Goal: Task Accomplishment & Management: Use online tool/utility

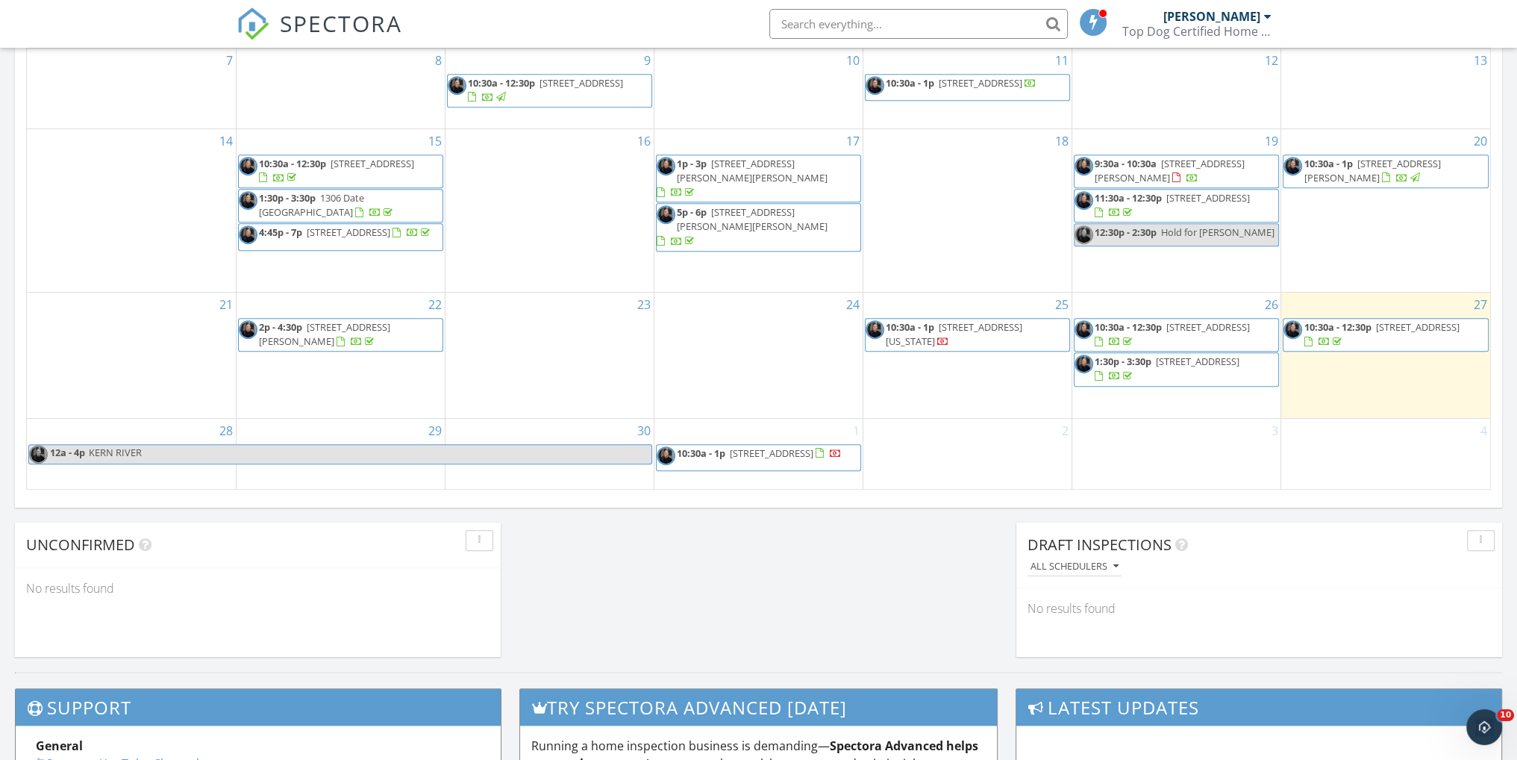
scroll to position [995, 0]
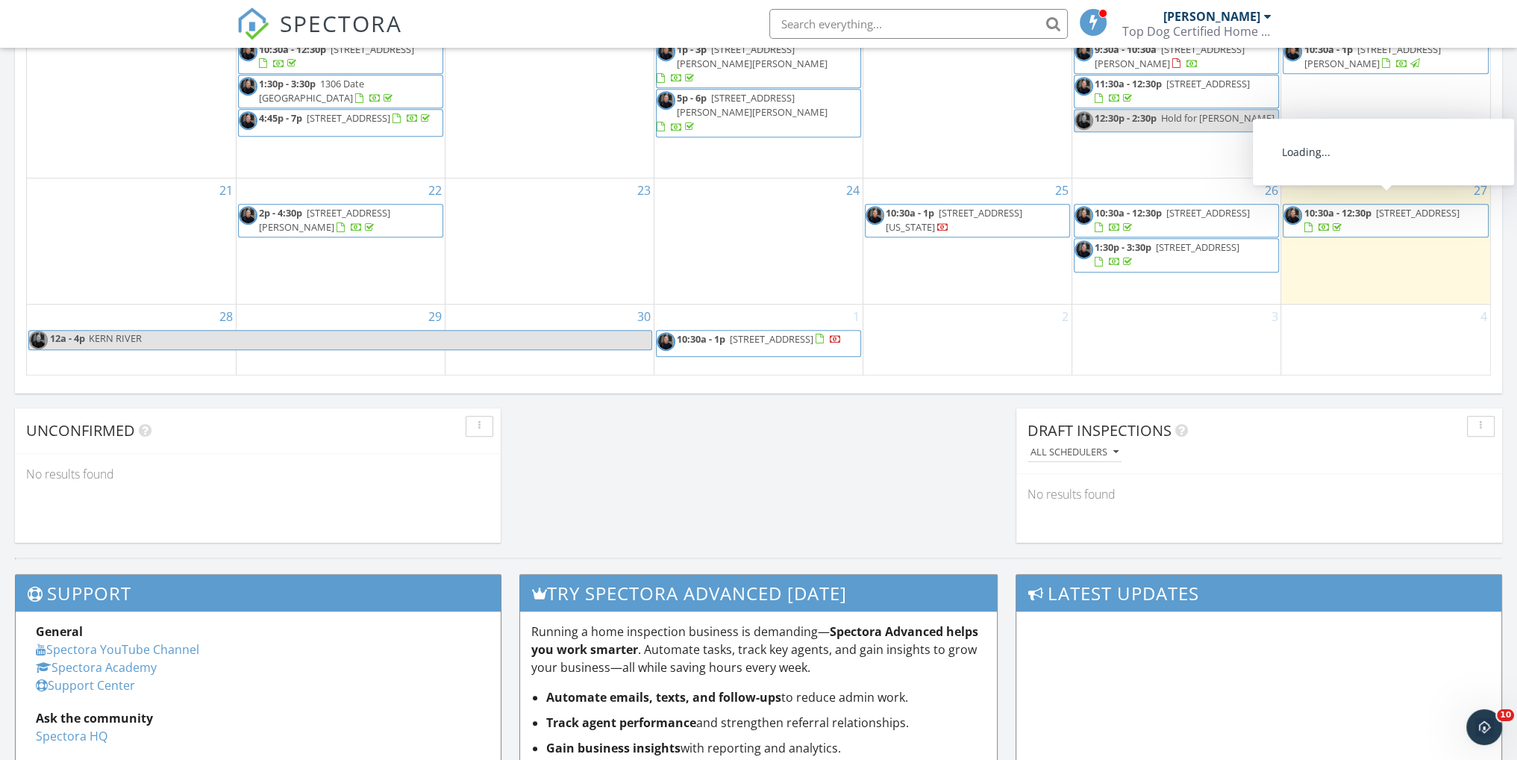
click at [1377, 206] on span "21212 Currant Ct , Chatsworth 91311" at bounding box center [1417, 212] width 84 height 13
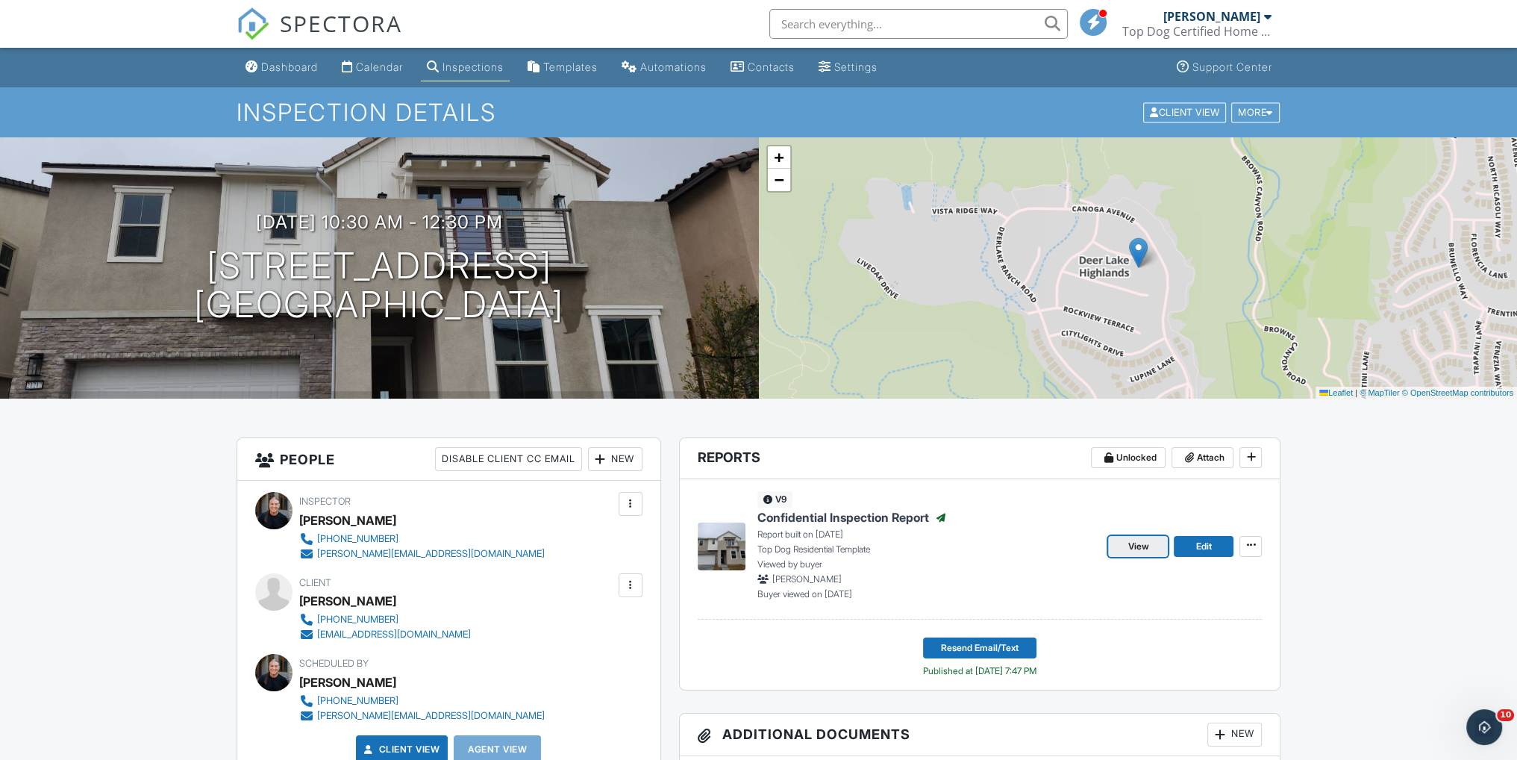
click at [1137, 541] on span "View" at bounding box center [1138, 546] width 21 height 15
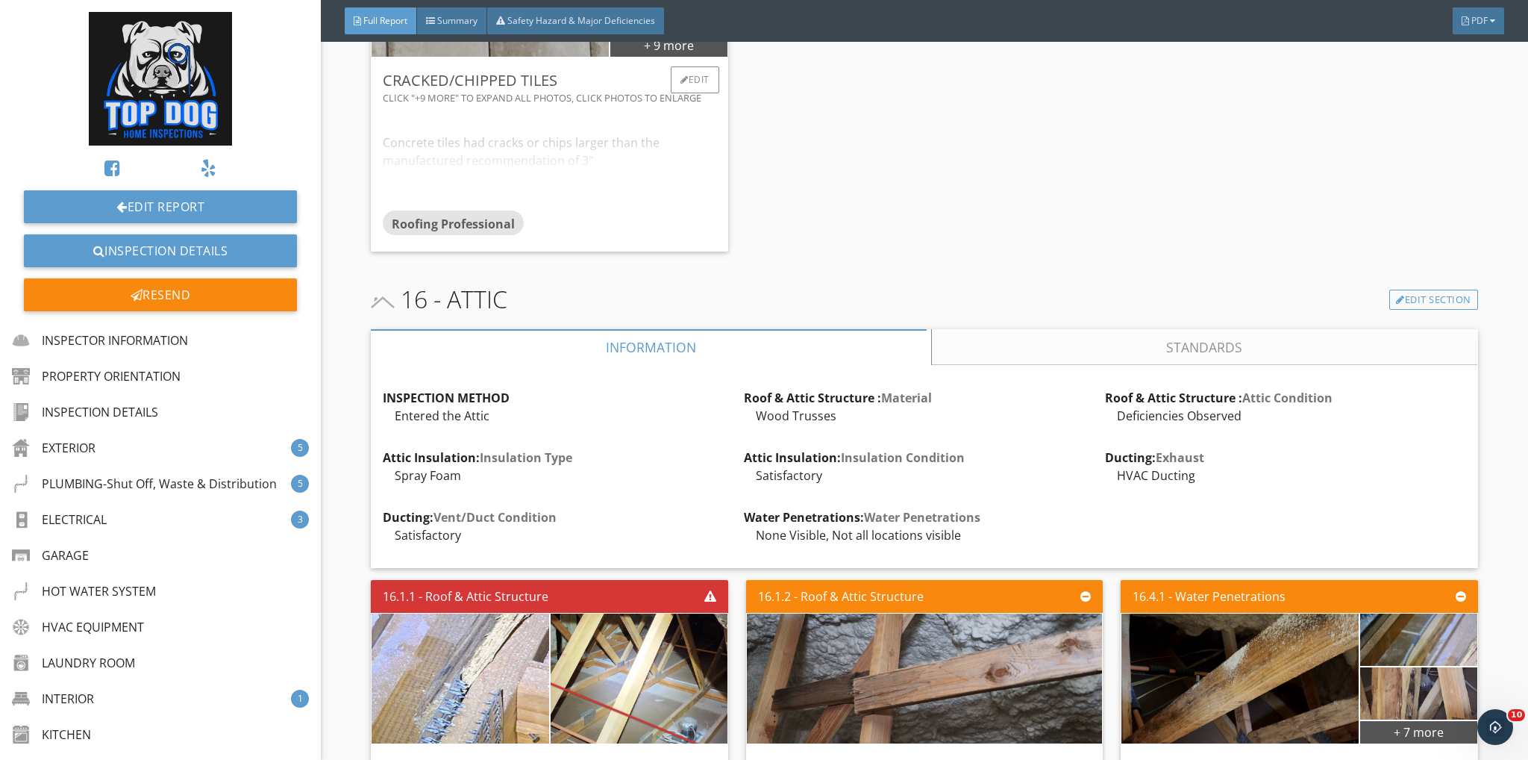
scroll to position [22387, 0]
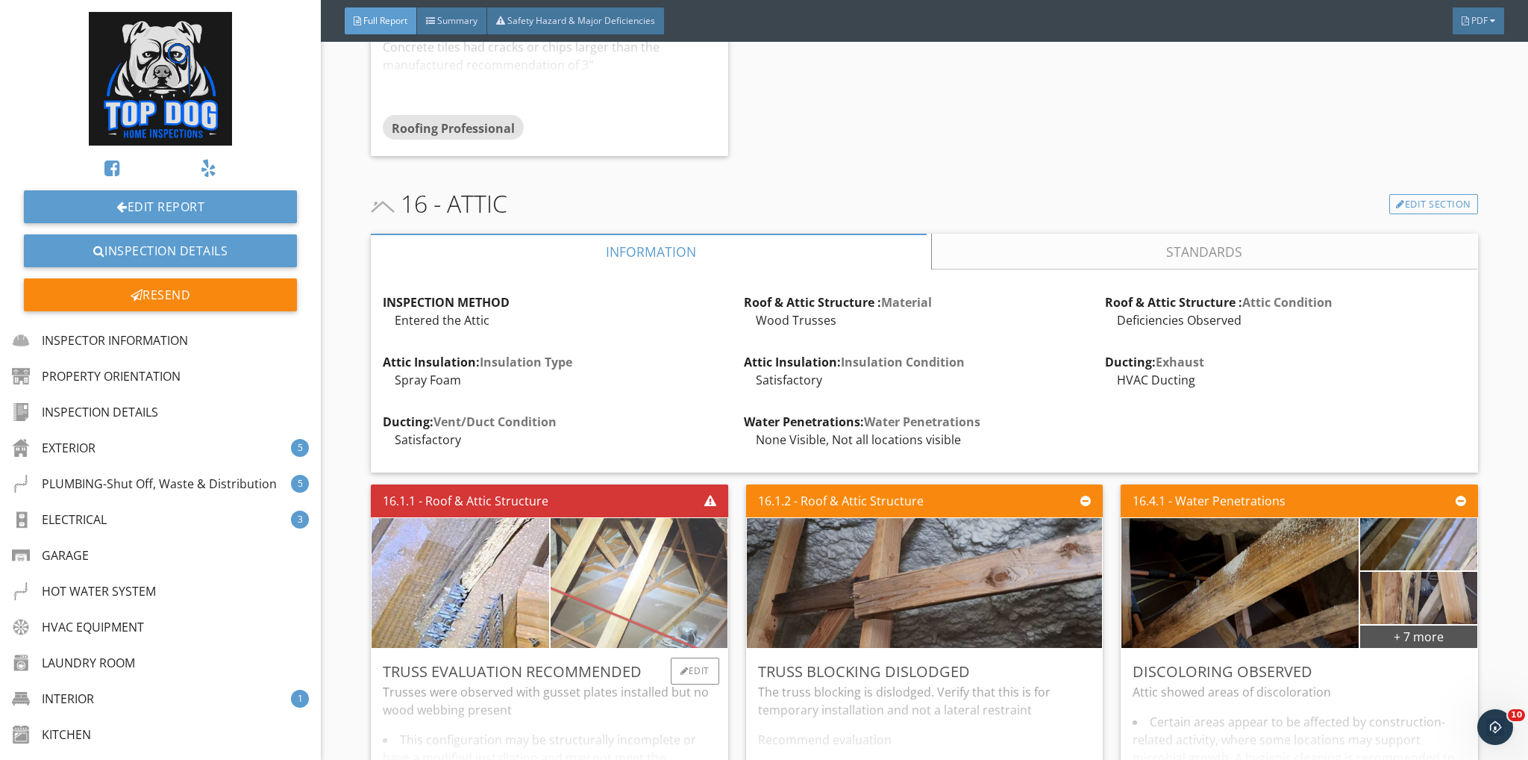
click at [633, 528] on img at bounding box center [638, 583] width 433 height 325
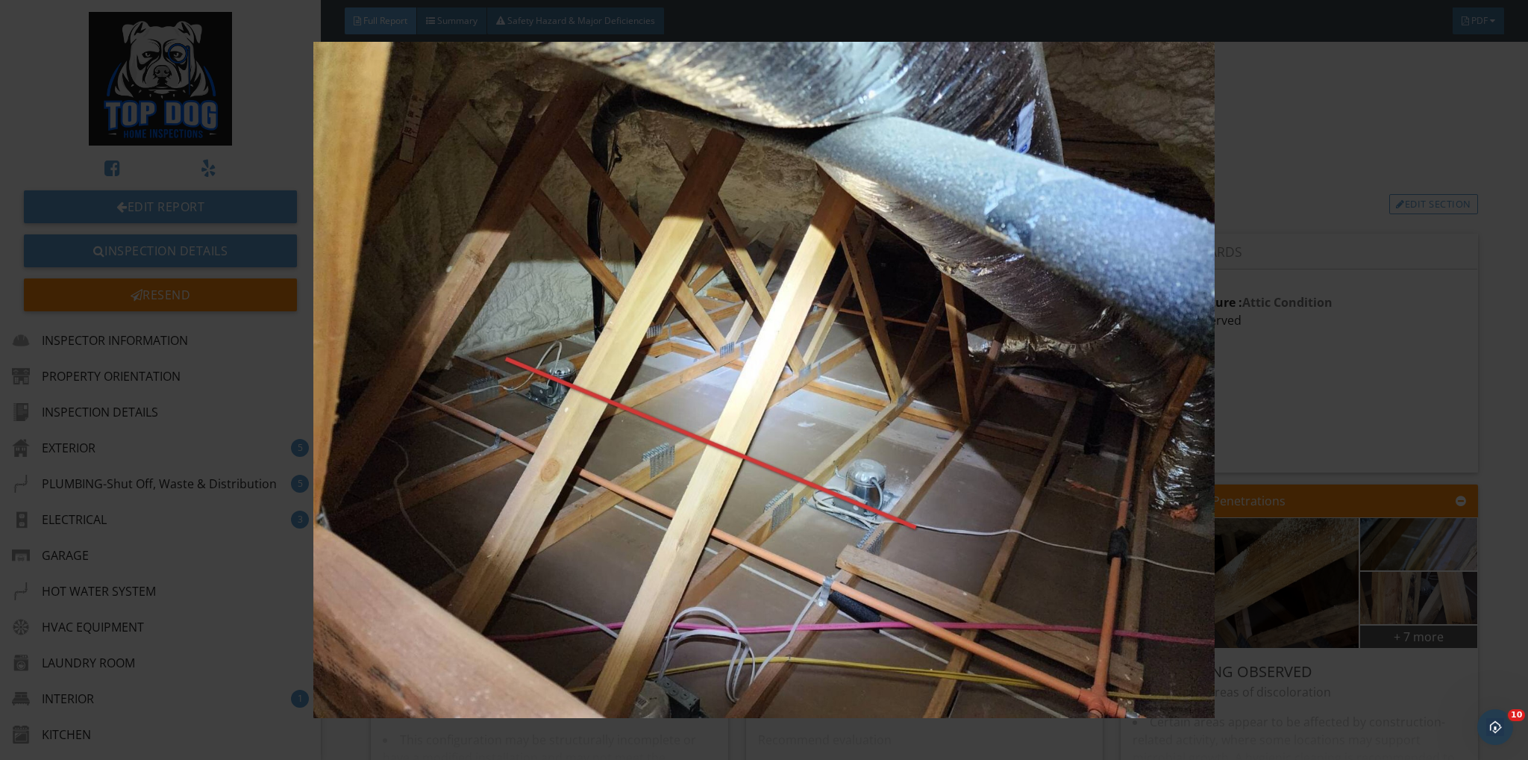
click at [1342, 94] on img at bounding box center [764, 380] width 1407 height 676
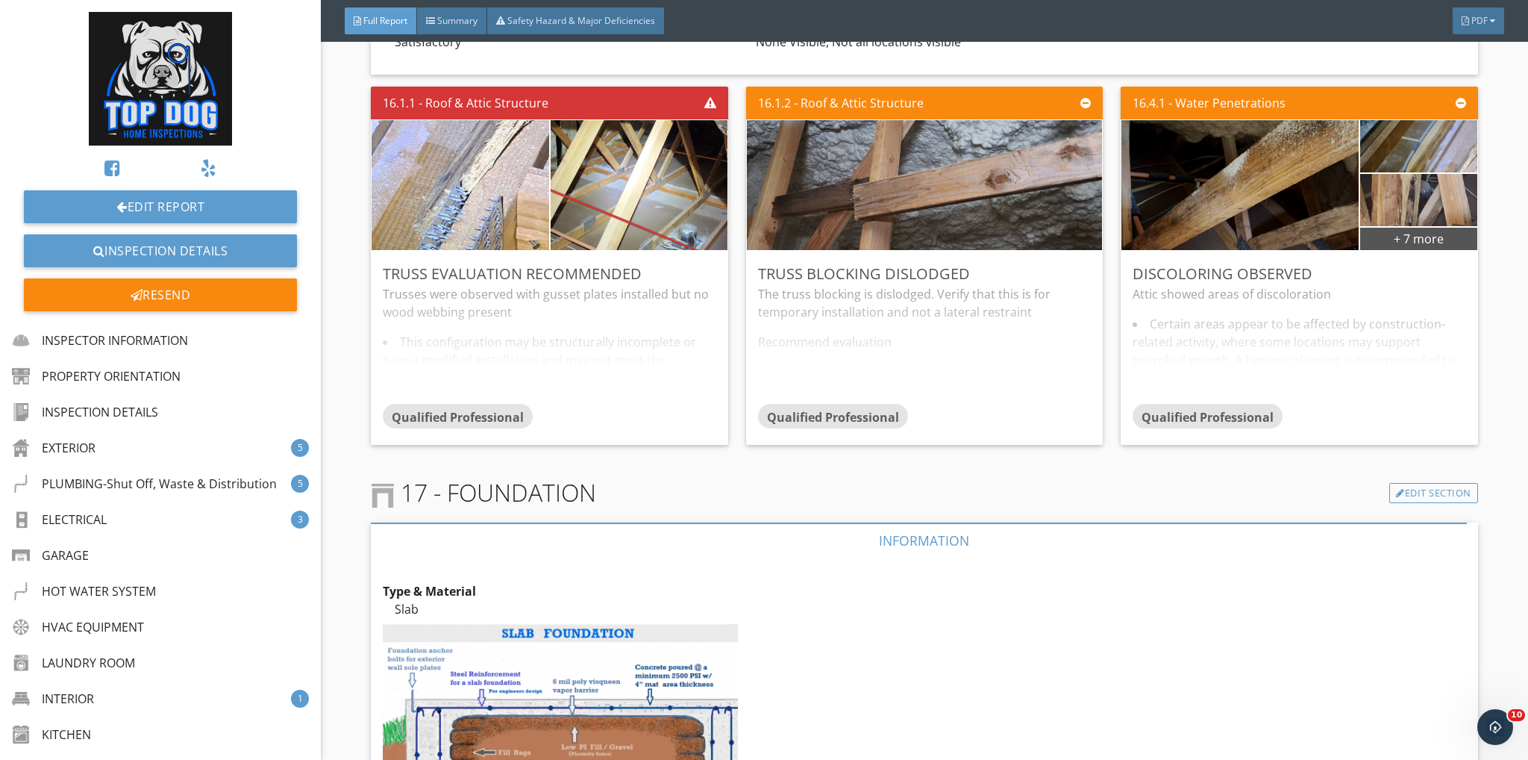
scroll to position [22685, 0]
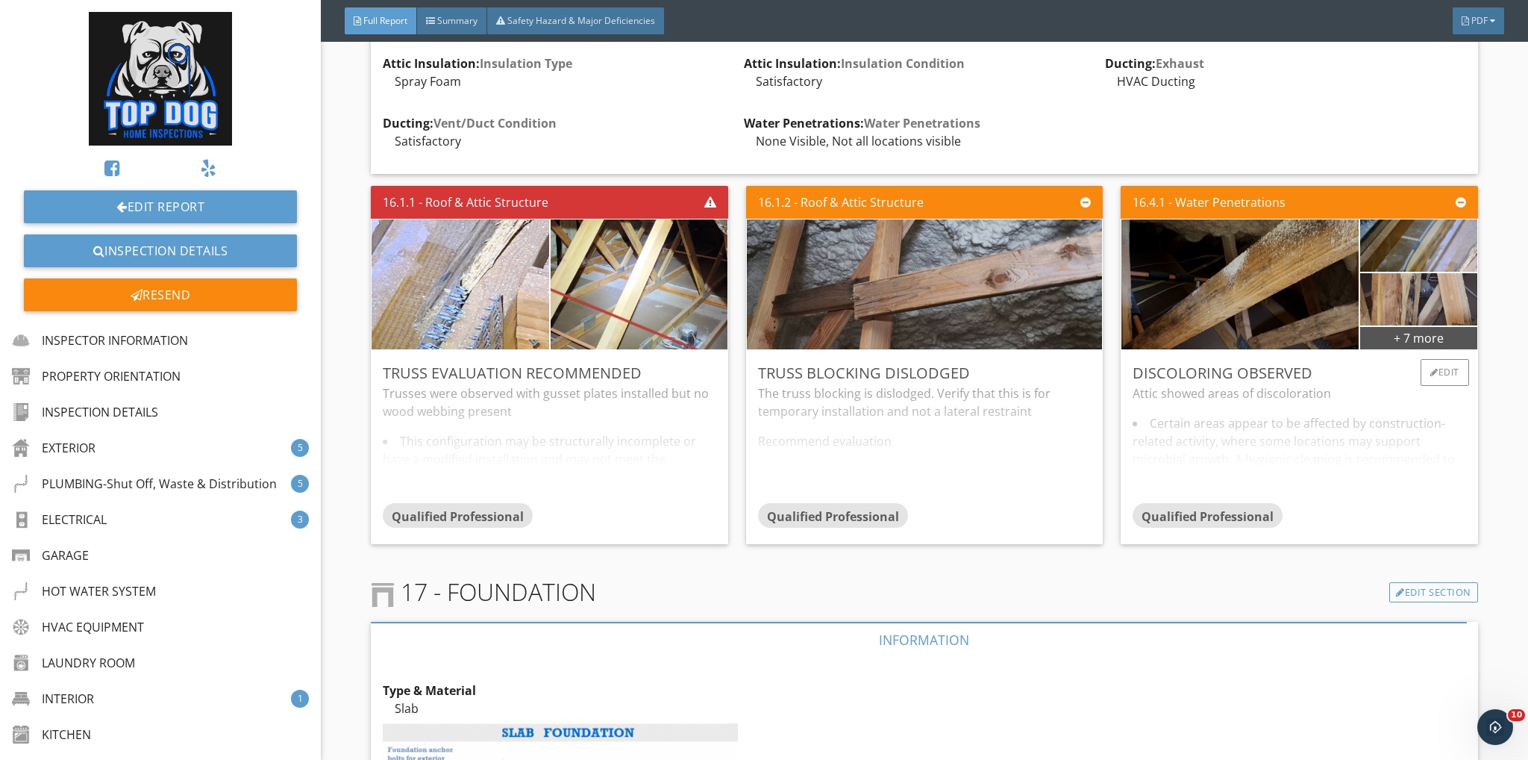
click at [1366, 384] on div "Attic showed areas of discoloration Certain areas appear to be affected by cons…" at bounding box center [1299, 443] width 333 height 118
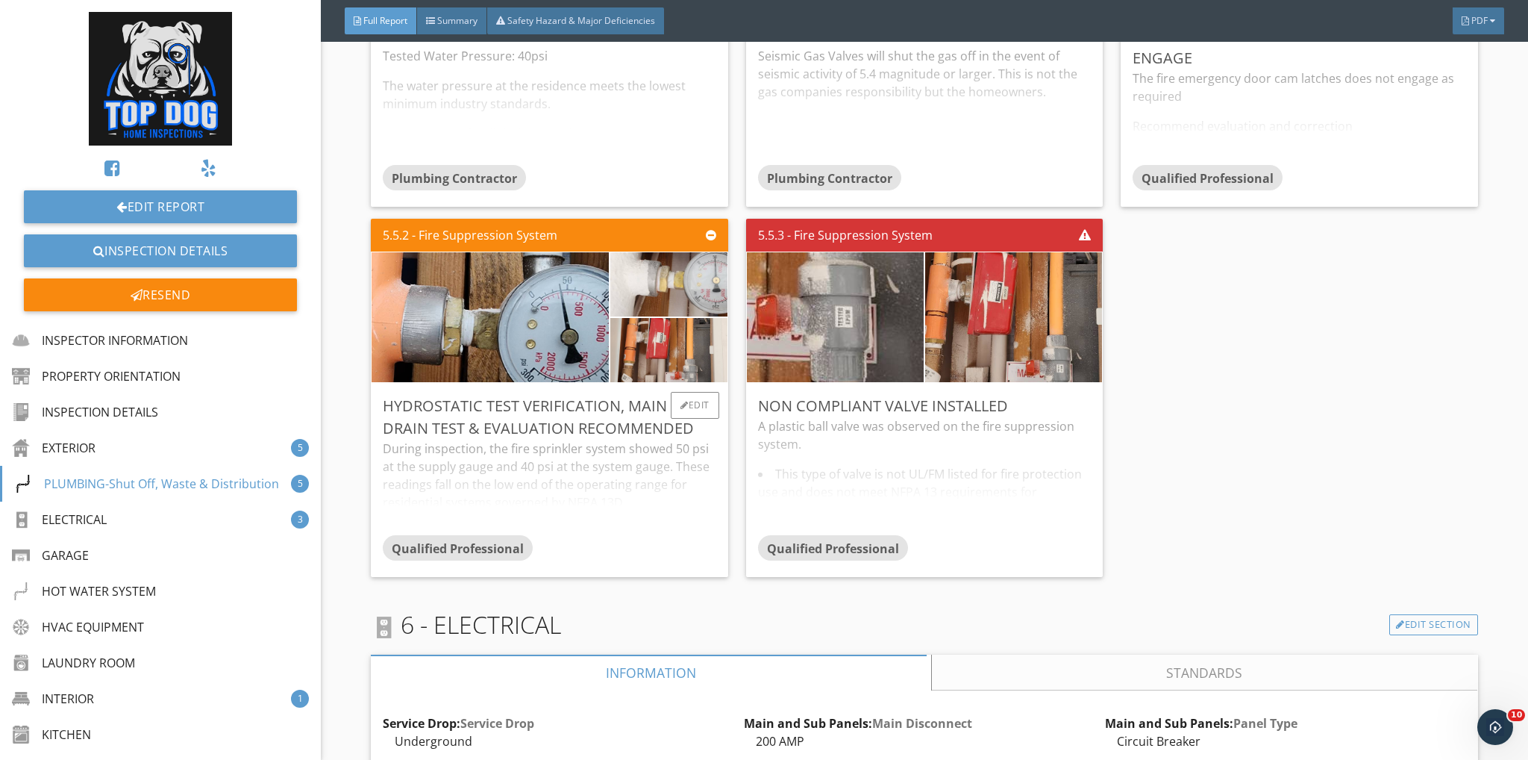
scroll to position [7021, 0]
